Goal: Browse casually

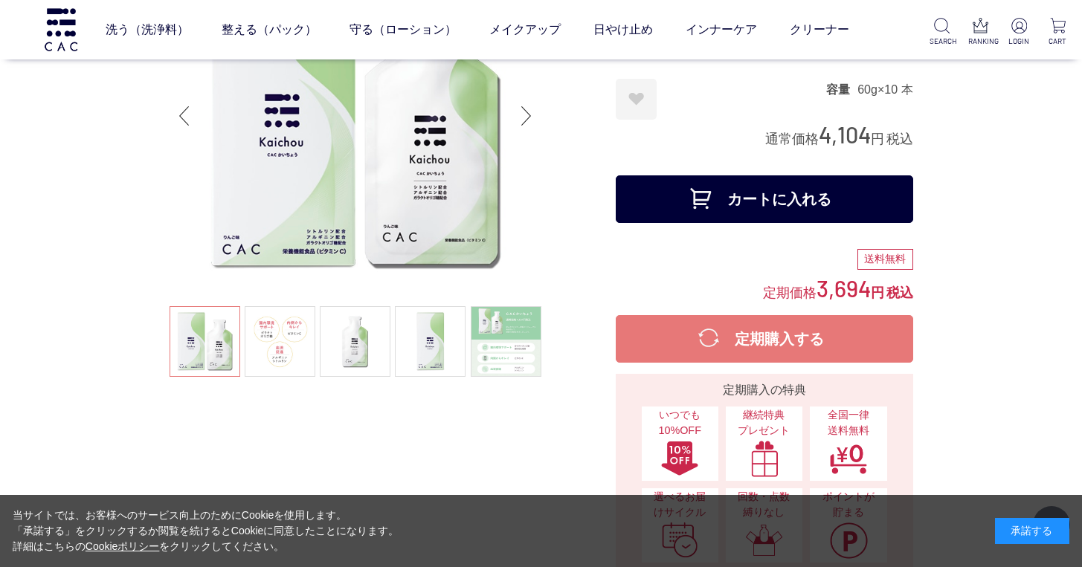
click at [1026, 531] on div "承諾する" at bounding box center [1032, 531] width 74 height 26
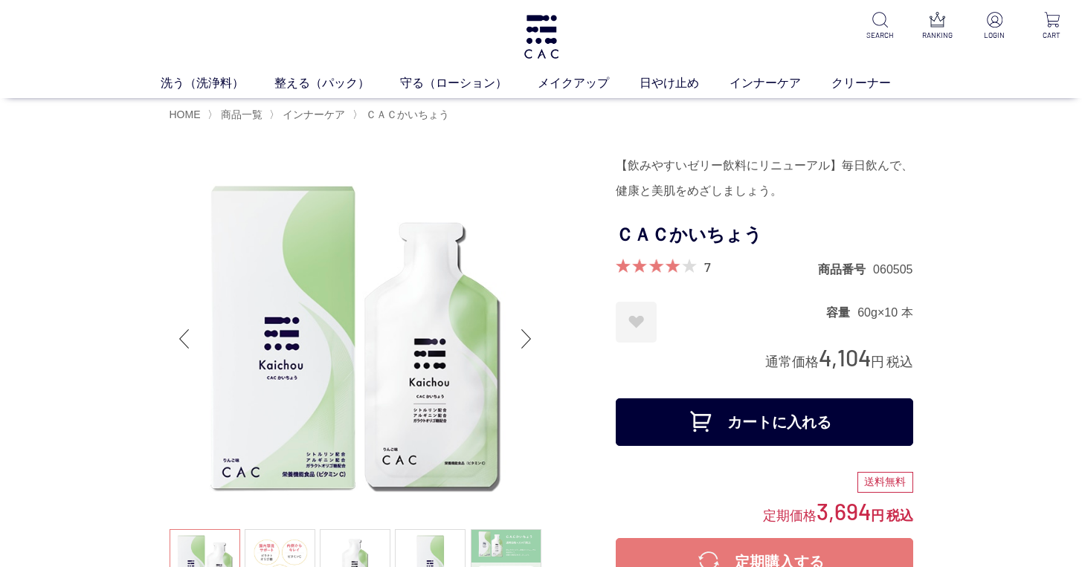
click at [384, 295] on img at bounding box center [355, 339] width 372 height 372
